Goal: Task Accomplishment & Management: Manage account settings

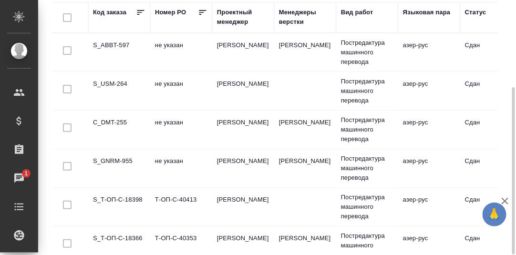
click at [117, 45] on td "S_ABBT-597" at bounding box center [119, 52] width 62 height 33
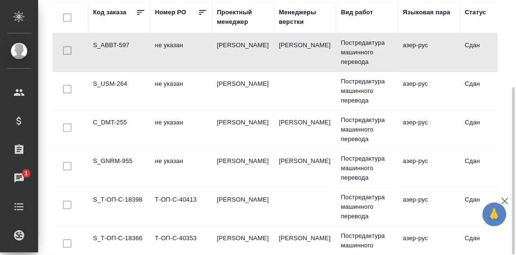
click at [117, 45] on td "S_ABBT-597" at bounding box center [119, 52] width 62 height 33
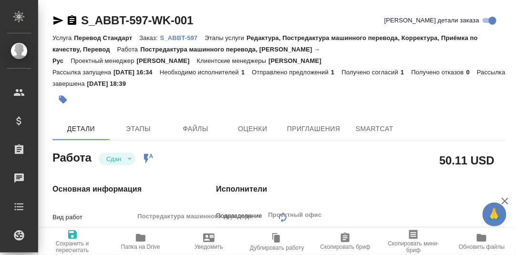
type textarea "x"
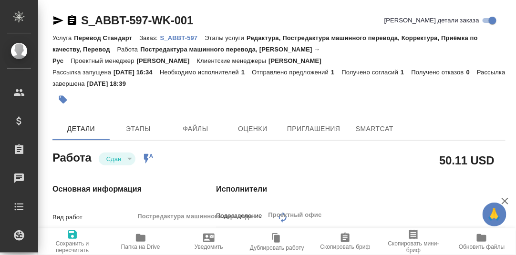
type textarea "x"
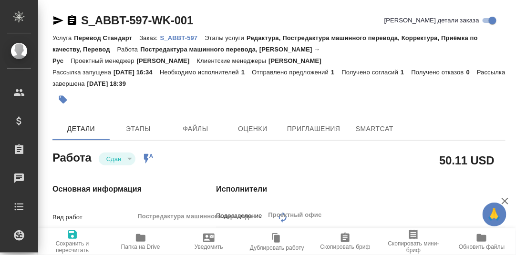
type textarea "x"
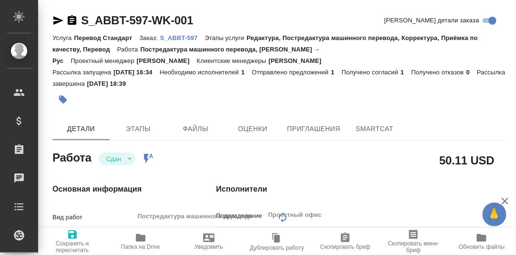
type textarea "x"
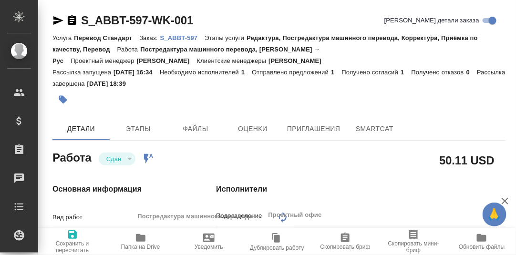
type textarea "x"
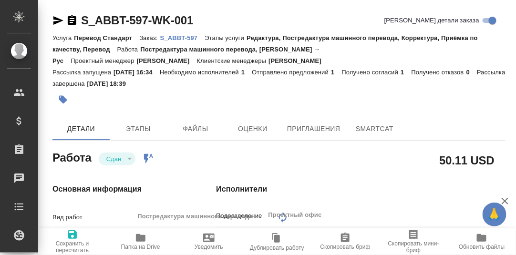
type textarea "x"
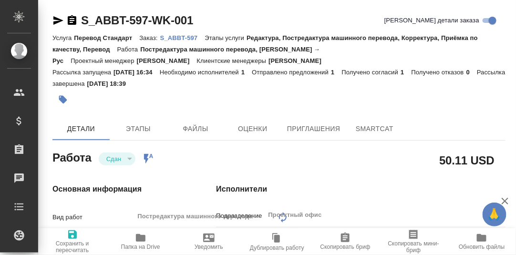
type textarea "x"
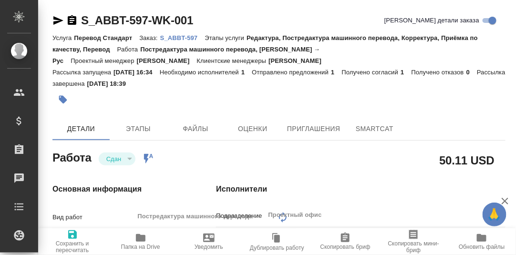
type textarea "x"
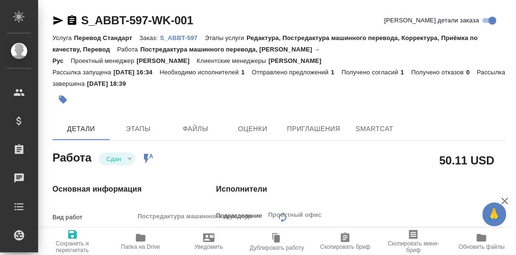
click at [184, 36] on p "S_ABBT-597" at bounding box center [182, 37] width 45 height 7
type textarea "x"
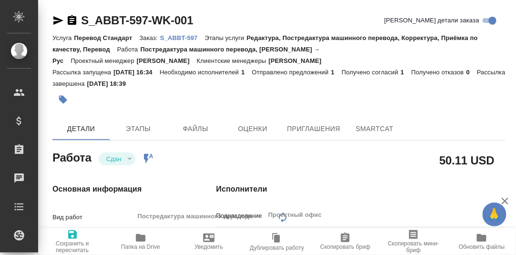
type textarea "x"
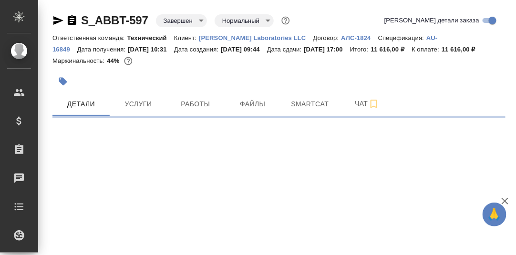
select select "RU"
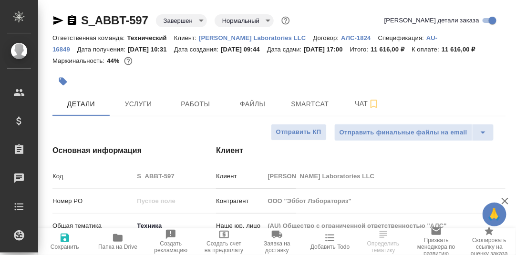
type textarea "x"
type input "[PERSON_NAME]"
type input "Комаров Роман"
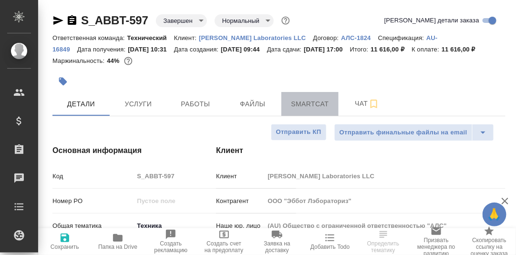
drag, startPoint x: 312, startPoint y: 116, endPoint x: 323, endPoint y: 119, distance: 10.9
click at [312, 110] on span "Smartcat" at bounding box center [310, 104] width 46 height 12
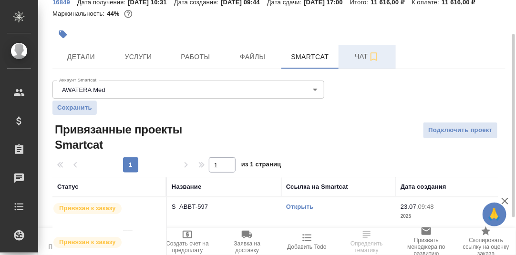
scroll to position [99, 0]
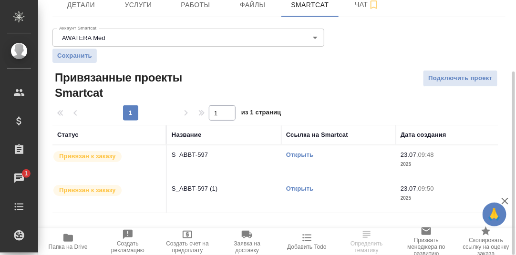
click at [303, 158] on link "Открыть" at bounding box center [299, 154] width 27 height 7
click at [197, 11] on span "Работы" at bounding box center [196, 5] width 46 height 12
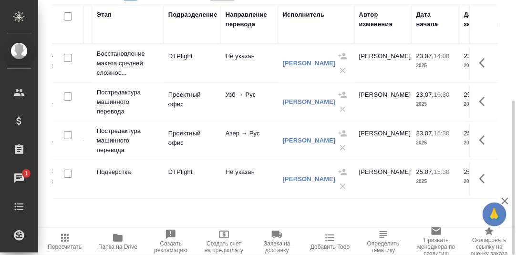
scroll to position [0, 165]
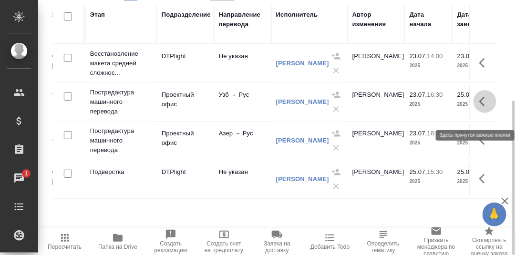
click at [483, 107] on icon "button" at bounding box center [485, 101] width 11 height 11
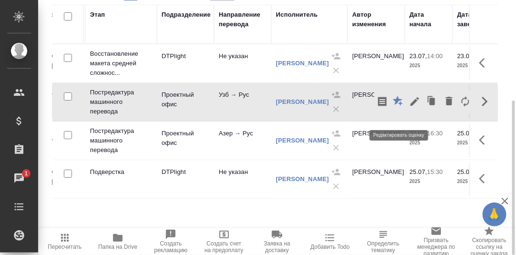
click at [399, 105] on icon "button" at bounding box center [398, 101] width 10 height 10
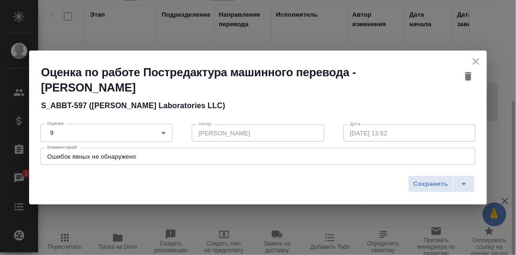
drag, startPoint x: 481, startPoint y: 58, endPoint x: 477, endPoint y: 65, distance: 8.1
click at [481, 58] on icon "close" at bounding box center [475, 61] width 11 height 11
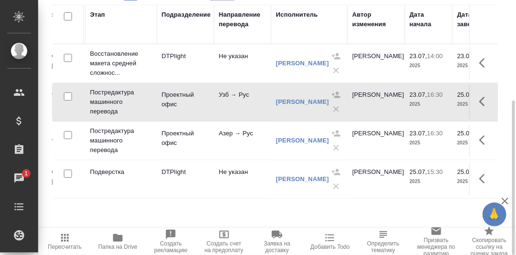
click at [482, 146] on icon "button" at bounding box center [485, 140] width 11 height 11
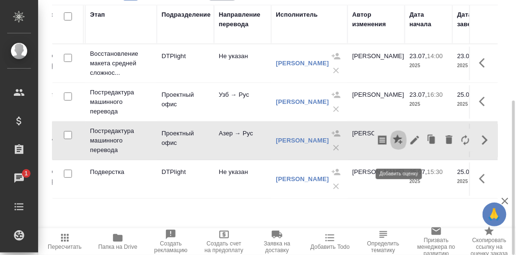
click at [398, 146] on icon "button" at bounding box center [398, 140] width 11 height 11
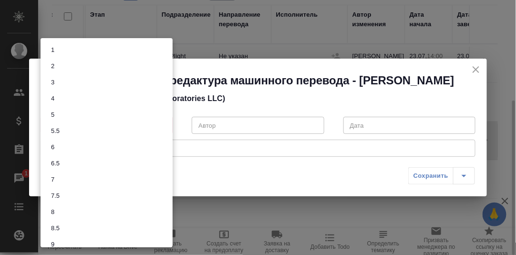
click at [165, 132] on body "🙏 .cls-1 fill:#fff; AWATERA Румянцева Дарья d.rumyantseva Клиенты Спецификации …" at bounding box center [258, 127] width 516 height 255
click at [60, 211] on li "8" at bounding box center [107, 212] width 132 height 16
type input "8"
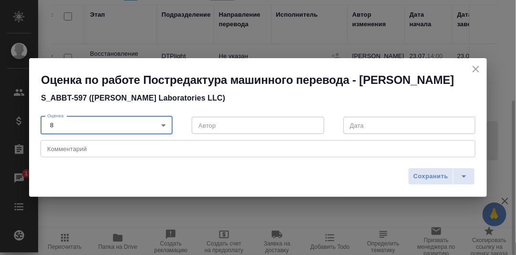
click at [67, 153] on textarea at bounding box center [258, 149] width 422 height 7
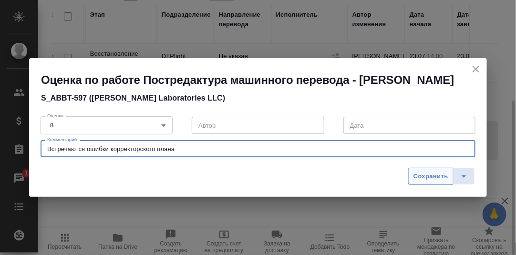
type textarea "Встречаются ошибки корректорского плана"
click at [437, 182] on span "Сохранить" at bounding box center [431, 176] width 35 height 11
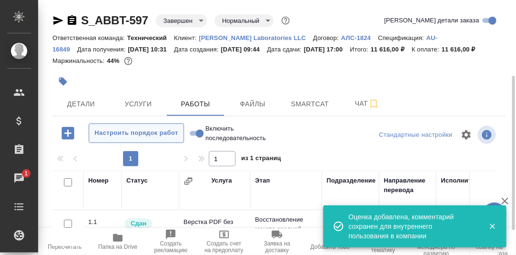
scroll to position [47, 0]
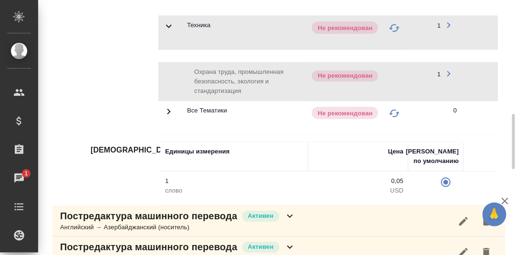
scroll to position [0, 258]
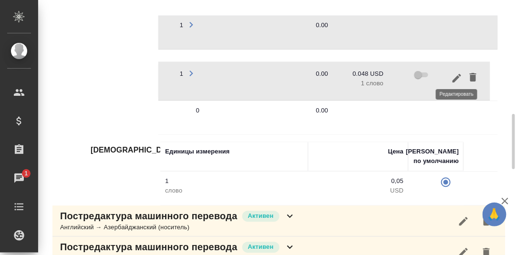
click at [453, 73] on icon "button" at bounding box center [456, 78] width 11 height 11
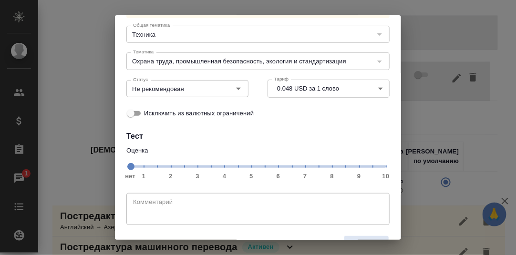
scroll to position [87, 0]
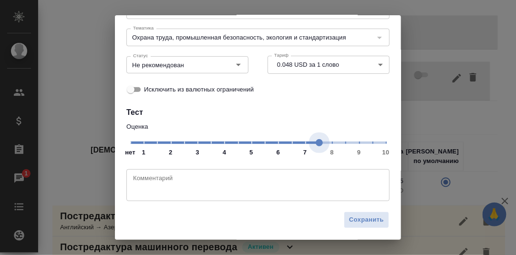
click at [313, 144] on span "нет 1 2 3 4 5 6 7 8 9 10" at bounding box center [258, 142] width 256 height 13
click at [330, 145] on span "нет 1 2 3 4 5 6 7 8 9 10" at bounding box center [258, 142] width 256 height 13
click at [238, 63] on icon "Open" at bounding box center [238, 64] width 11 height 11
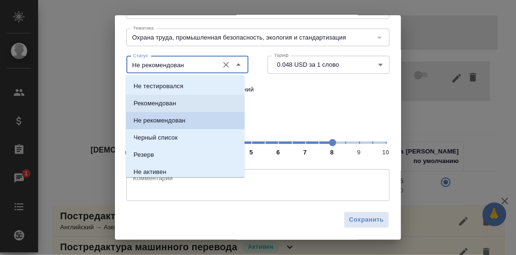
click at [178, 109] on li "Рекомендован" at bounding box center [185, 103] width 119 height 17
type input "Рекомендован"
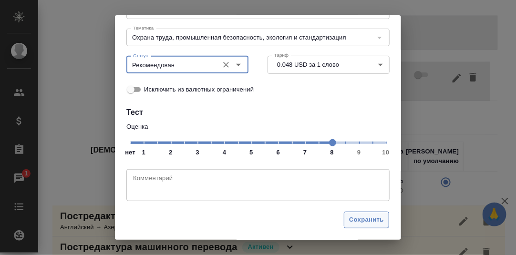
drag, startPoint x: 355, startPoint y: 218, endPoint x: 377, endPoint y: 215, distance: 23.1
click at [358, 218] on span "Сохранить" at bounding box center [366, 220] width 35 height 11
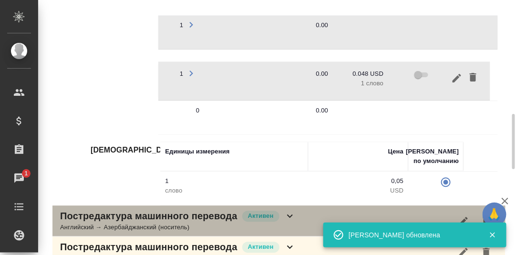
click at [352, 217] on div "Постредактура машинного перевода Активен Английский → Азербайджанский (носитель)" at bounding box center [278, 221] width 453 height 31
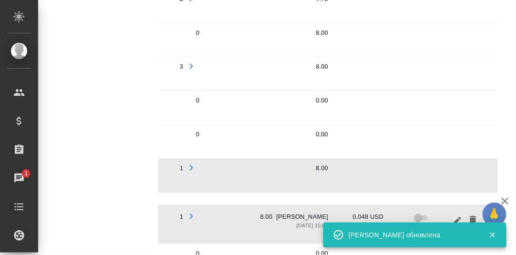
scroll to position [190, 0]
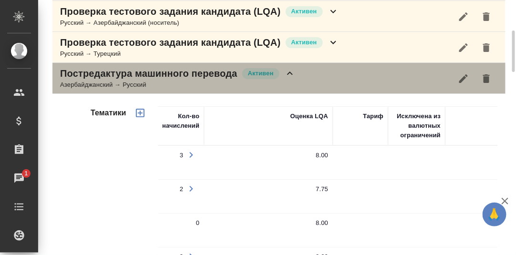
click at [291, 70] on icon at bounding box center [289, 73] width 11 height 11
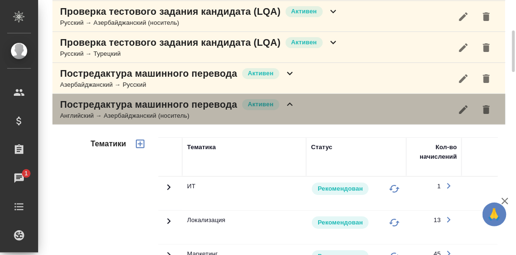
click at [290, 103] on icon at bounding box center [290, 104] width 6 height 3
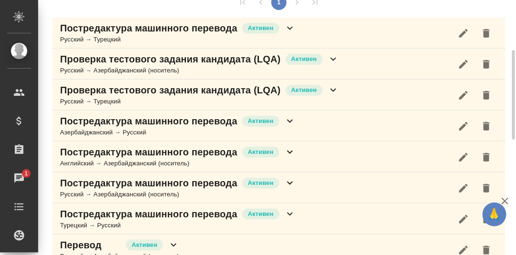
scroll to position [95, 0]
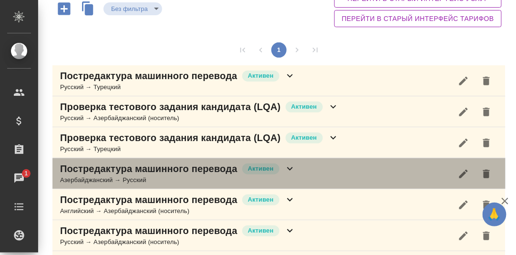
click at [290, 166] on icon at bounding box center [289, 168] width 11 height 11
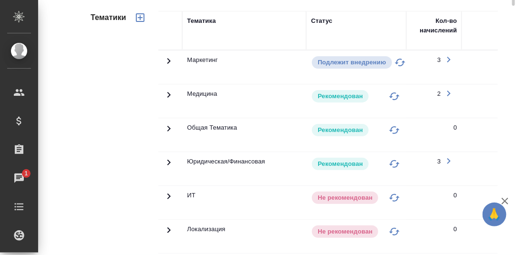
scroll to position [190, 0]
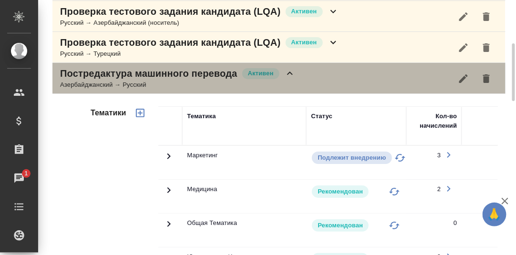
click at [293, 72] on icon at bounding box center [289, 73] width 11 height 11
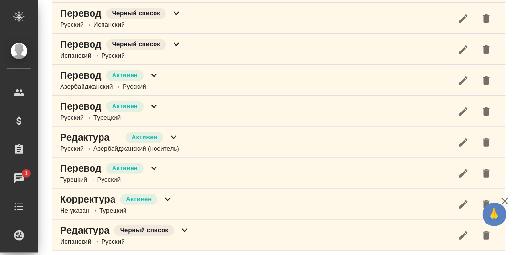
scroll to position [182, 0]
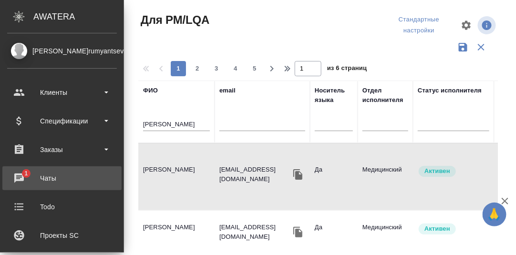
click at [18, 176] on div "Чаты" at bounding box center [62, 178] width 110 height 14
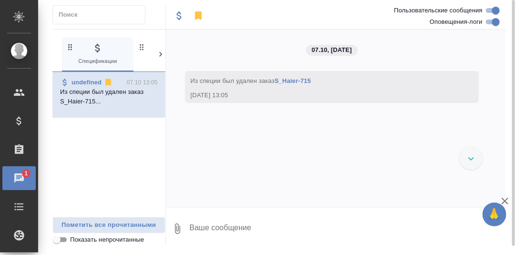
click at [159, 54] on icon at bounding box center [161, 55] width 10 height 10
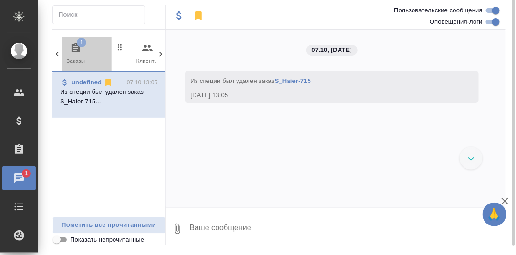
click at [76, 46] on icon "button" at bounding box center [76, 48] width 9 height 10
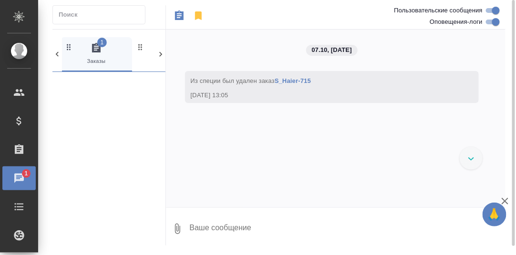
scroll to position [0, 71]
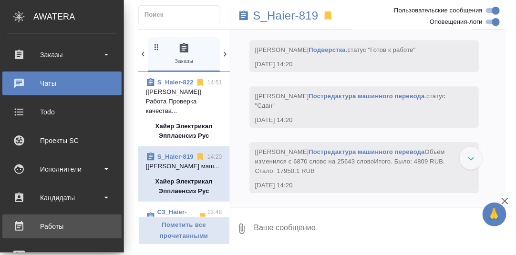
scroll to position [143, 0]
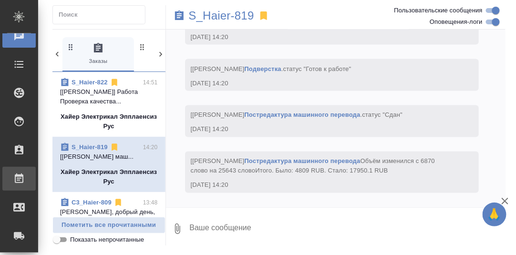
click at [19, 178] on div "Работы" at bounding box center [7, 179] width 24 height 14
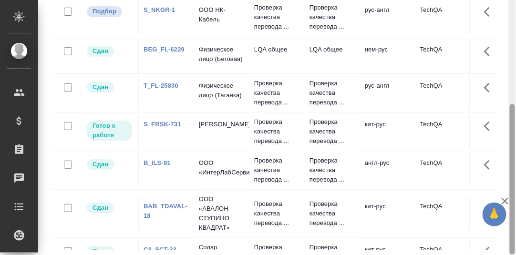
scroll to position [81, 0]
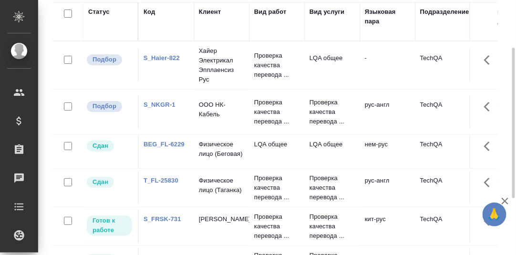
click at [166, 56] on link "S_Haier-822" at bounding box center [162, 57] width 36 height 7
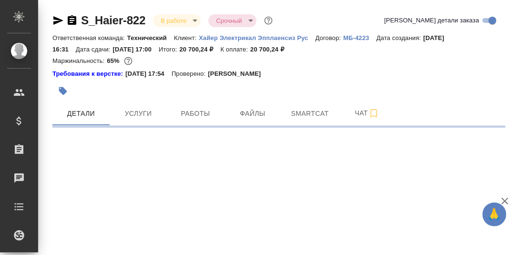
select select "RU"
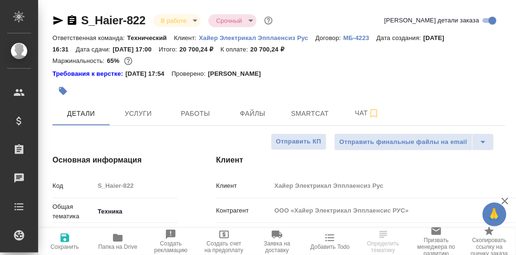
type textarea "x"
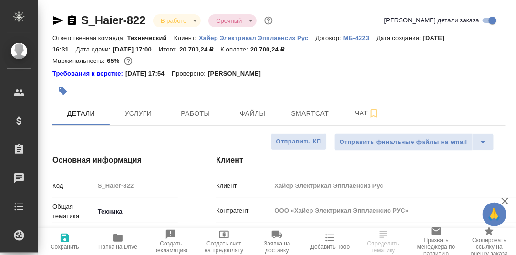
type textarea "x"
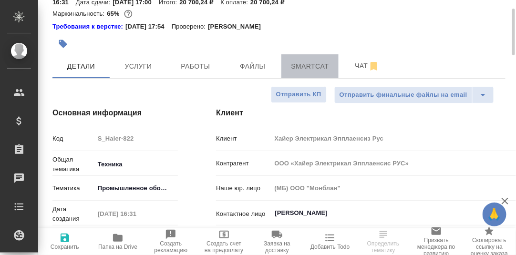
click at [309, 66] on span "Smartcat" at bounding box center [310, 67] width 46 height 12
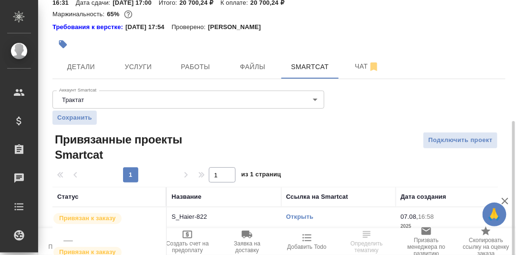
scroll to position [97, 0]
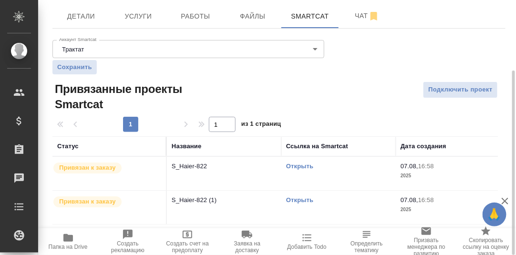
click at [302, 164] on link "Открыть" at bounding box center [299, 166] width 27 height 7
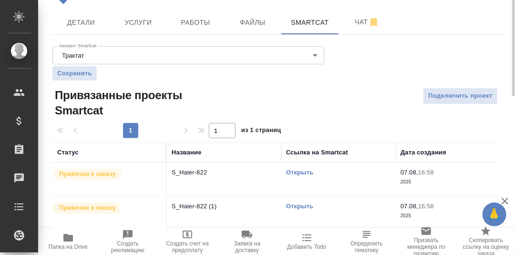
scroll to position [0, 0]
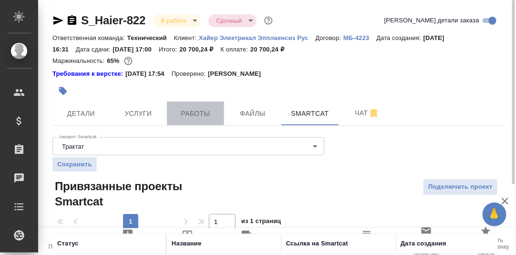
click at [193, 115] on span "Работы" at bounding box center [196, 114] width 46 height 12
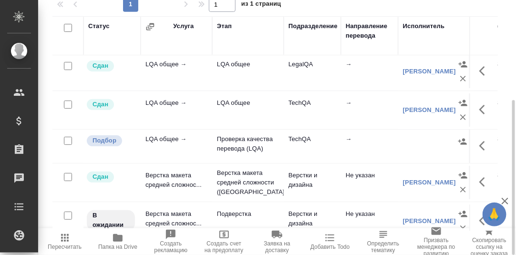
scroll to position [47, 0]
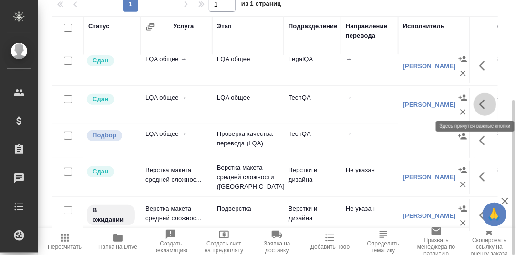
click at [480, 105] on icon "button" at bounding box center [483, 105] width 6 height 10
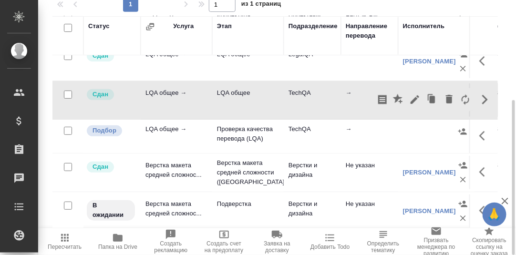
scroll to position [9, 0]
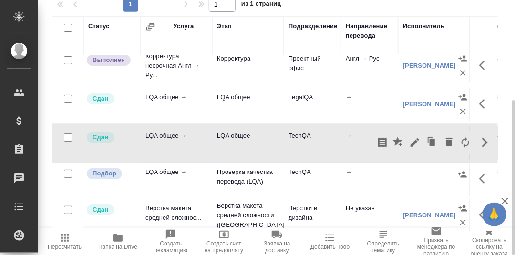
click at [398, 85] on td at bounding box center [436, 66] width 76 height 38
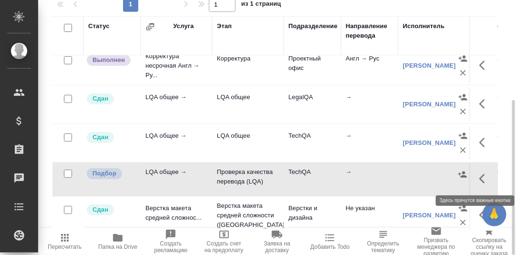
click at [480, 173] on icon "button" at bounding box center [485, 178] width 11 height 11
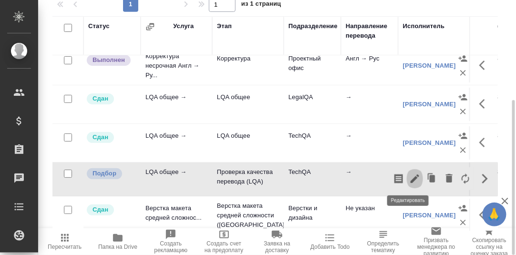
click at [409, 177] on icon "button" at bounding box center [414, 178] width 11 height 11
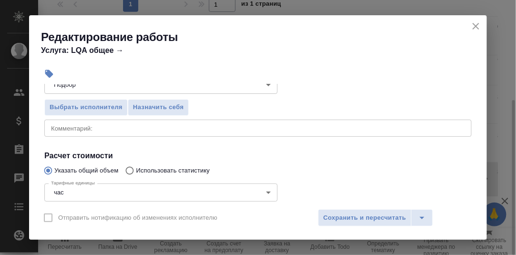
scroll to position [95, 0]
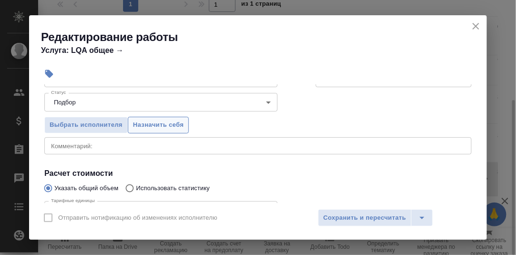
drag, startPoint x: 143, startPoint y: 124, endPoint x: 213, endPoint y: 151, distance: 75.2
click at [144, 124] on span "Назначить себя" at bounding box center [158, 125] width 51 height 11
click at [363, 215] on button "Сохранить и пересчитать" at bounding box center [365, 217] width 94 height 17
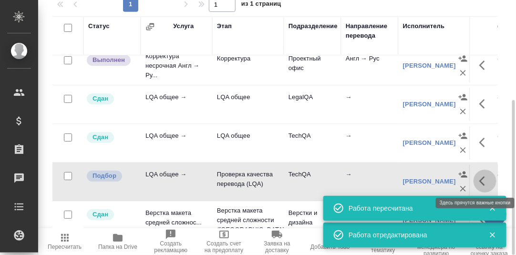
click at [480, 178] on icon "button" at bounding box center [485, 181] width 11 height 11
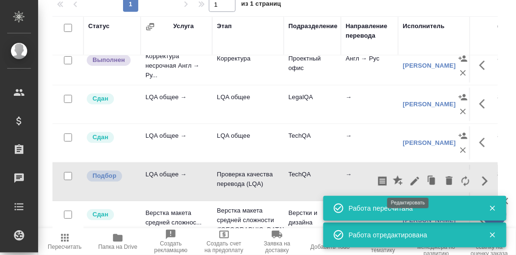
click at [409, 177] on icon "button" at bounding box center [414, 181] width 11 height 11
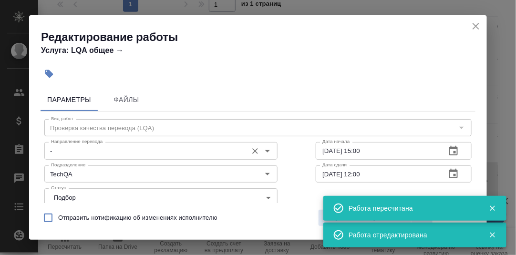
scroll to position [47, 0]
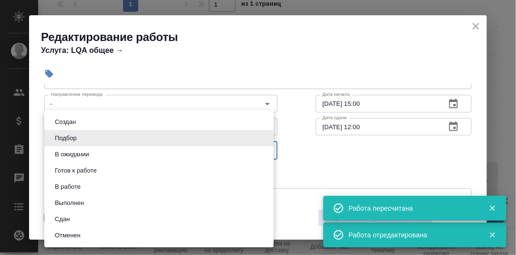
click at [267, 149] on body "🙏 .cls-1 fill:#fff; AWATERA [PERSON_NAME] d.rumyantseva Клиенты Спецификации За…" at bounding box center [258, 127] width 516 height 255
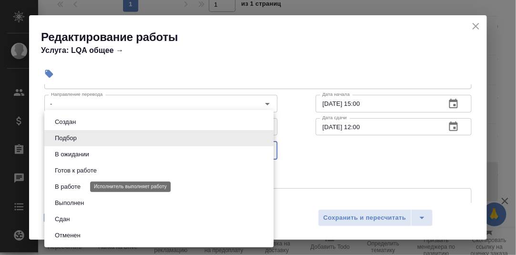
click at [75, 186] on button "В работе" at bounding box center [67, 187] width 31 height 10
type input "inProgress"
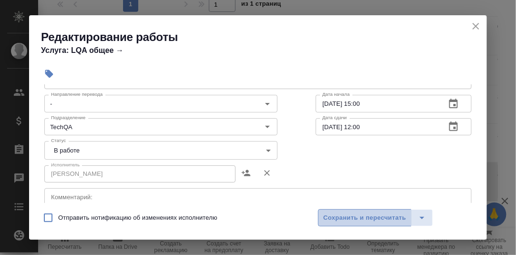
click at [361, 216] on span "Сохранить и пересчитать" at bounding box center [365, 218] width 83 height 11
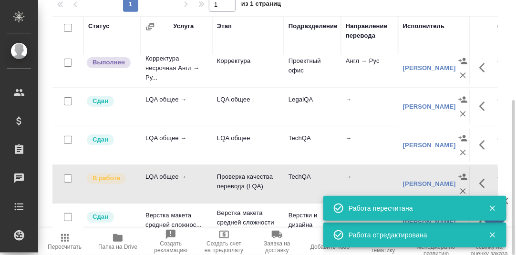
scroll to position [0, 0]
